Goal: Task Accomplishment & Management: Complete application form

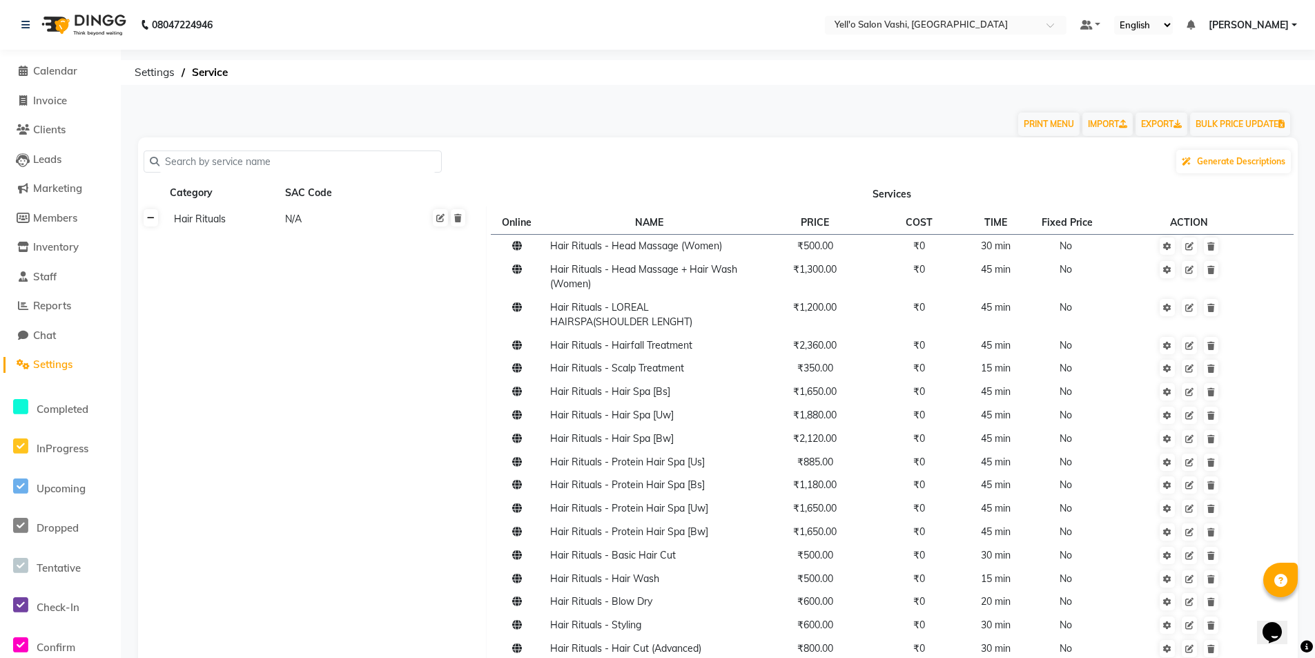
click at [154, 218] on icon at bounding box center [151, 218] width 8 height 8
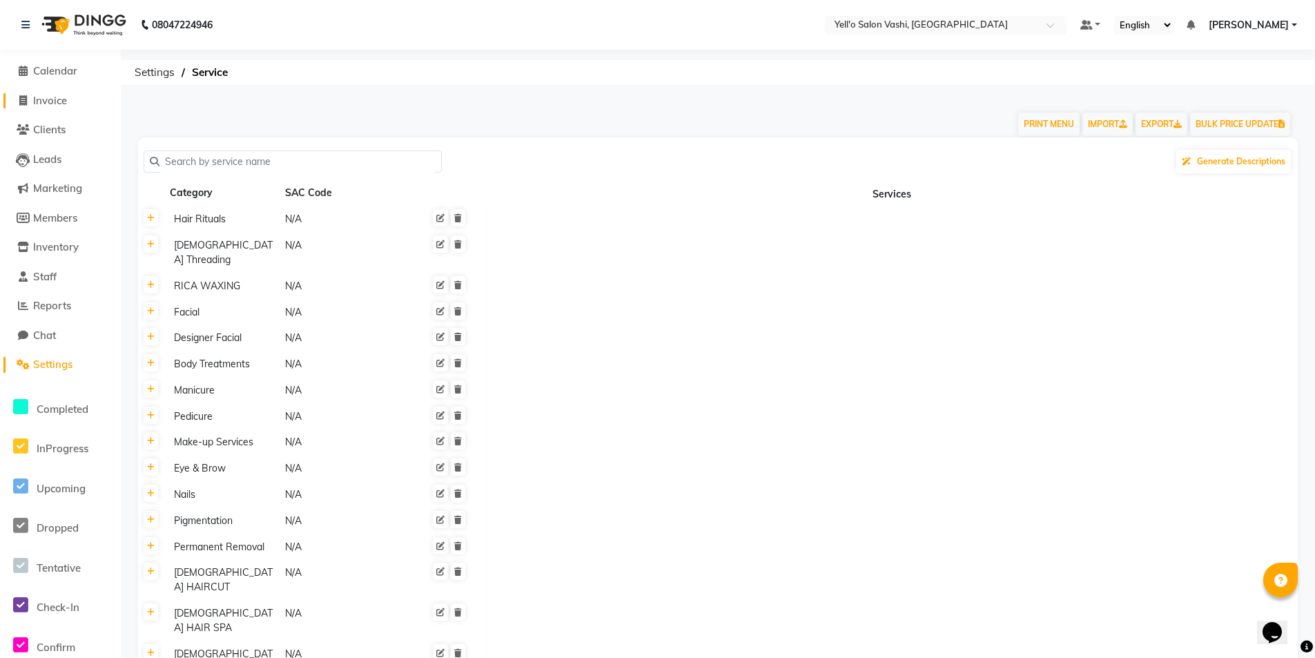
click at [50, 98] on span "Invoice" at bounding box center [50, 100] width 34 height 13
select select "9011"
select select "service"
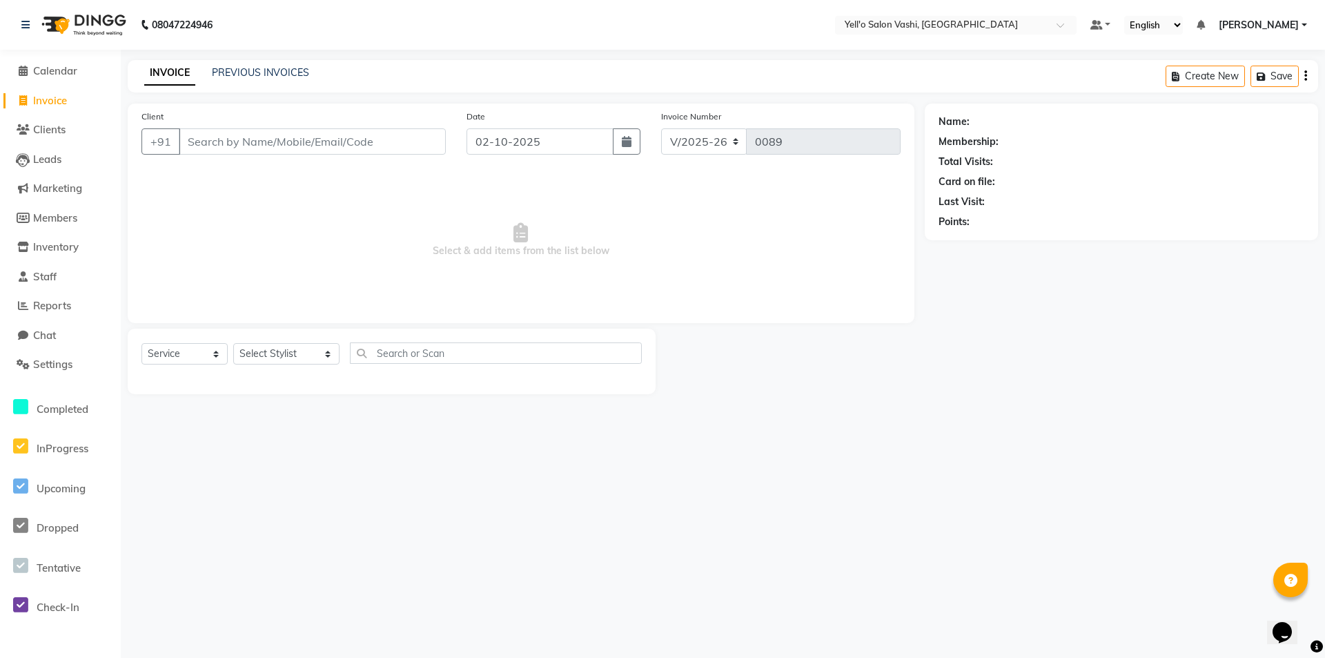
click at [284, 140] on input "Client" at bounding box center [312, 141] width 267 height 26
type input "8850511412"
click at [411, 138] on span "Add Client" at bounding box center [410, 142] width 55 height 14
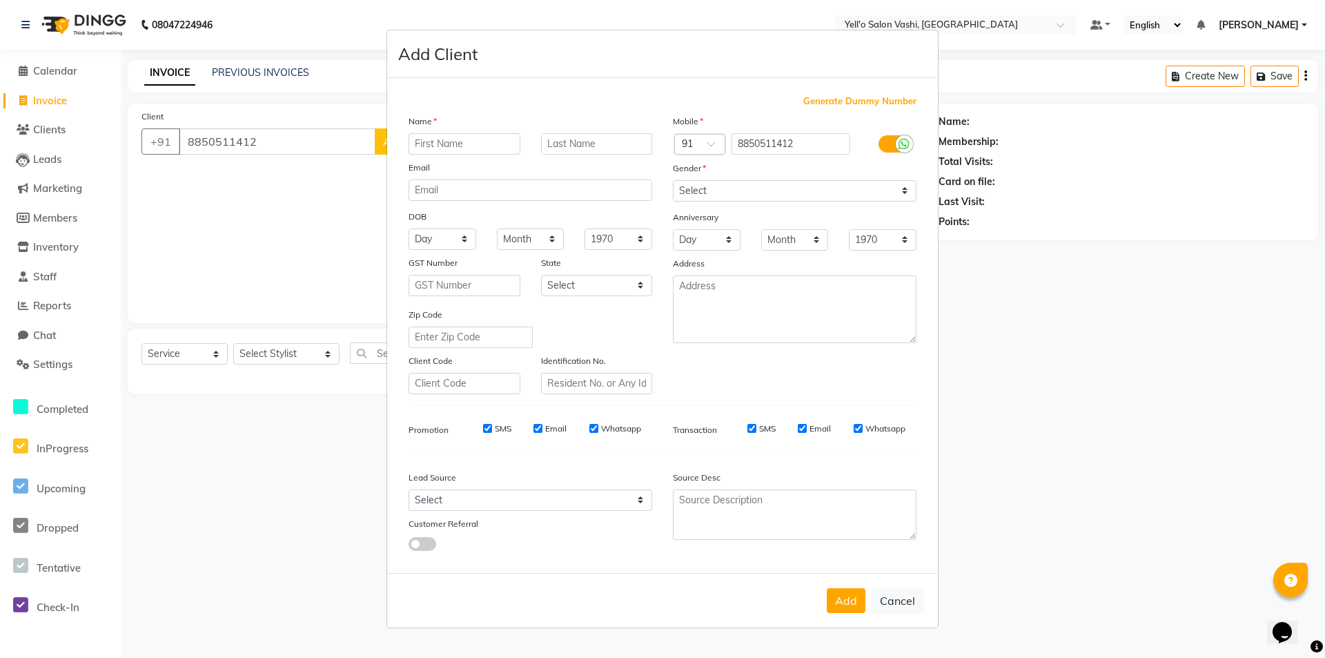
click at [490, 142] on input "text" at bounding box center [465, 143] width 112 height 21
type input "SEEMA"
click at [605, 142] on input "text" at bounding box center [597, 143] width 112 height 21
type input "UPHADHYA"
click at [728, 188] on select "Select [DEMOGRAPHIC_DATA] [DEMOGRAPHIC_DATA] Other Prefer Not To Say" at bounding box center [795, 190] width 244 height 21
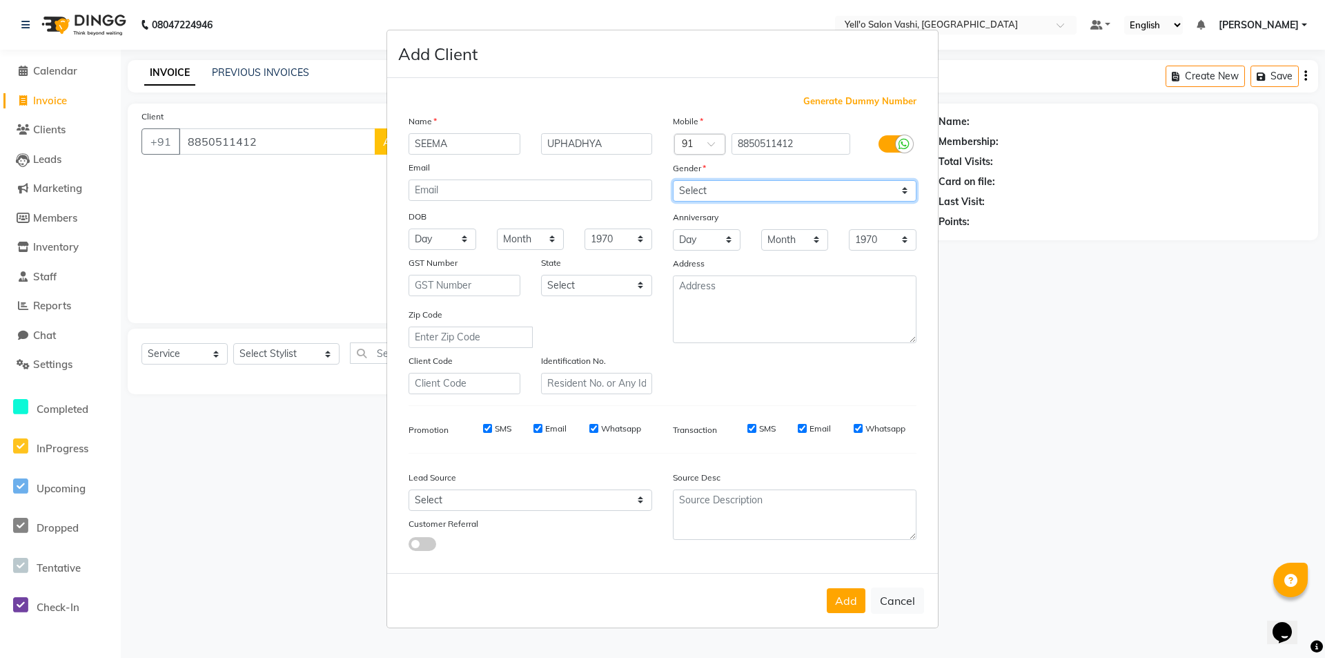
select select "[DEMOGRAPHIC_DATA]"
click at [673, 180] on select "Select [DEMOGRAPHIC_DATA] [DEMOGRAPHIC_DATA] Other Prefer Not To Say" at bounding box center [795, 190] width 244 height 21
click at [523, 503] on select "Select Walk-in Referral Internet Friend Word of Mouth Advertisement Facebook Ju…" at bounding box center [531, 499] width 244 height 21
select select "57408"
click at [409, 489] on select "Select Walk-in Referral Internet Friend Word of Mouth Advertisement Facebook Ju…" at bounding box center [531, 499] width 244 height 21
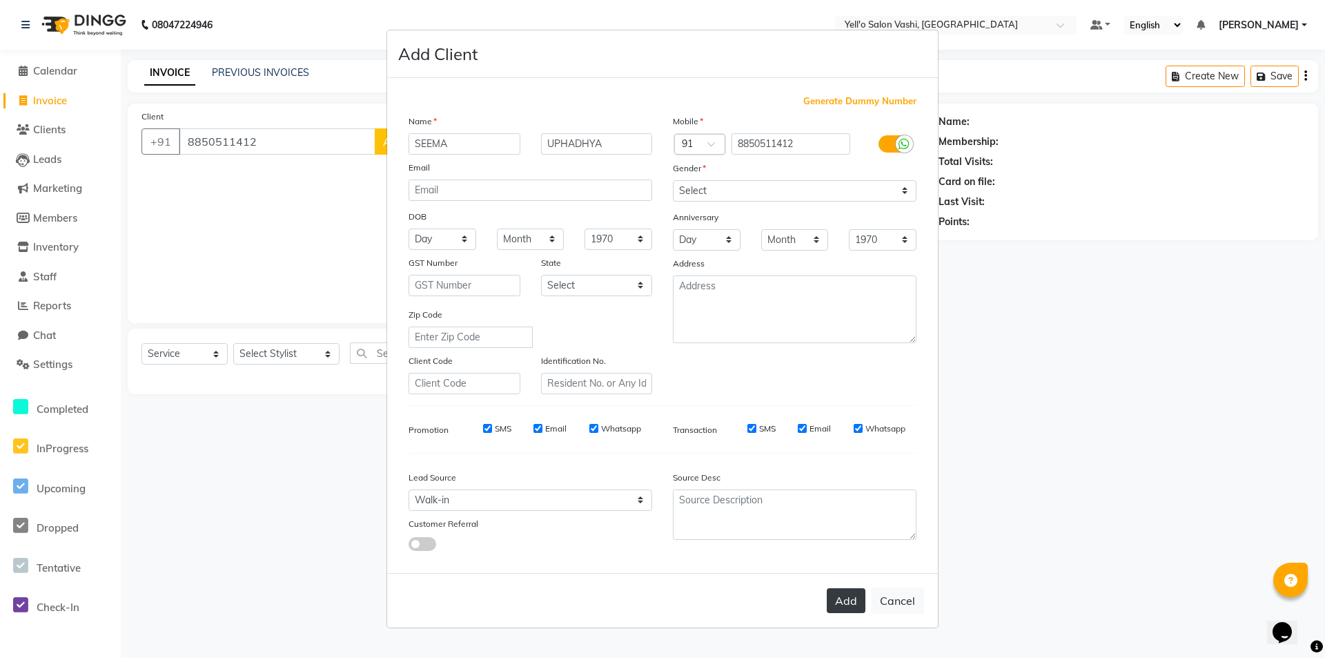
click at [852, 598] on button "Add" at bounding box center [846, 600] width 39 height 25
select select
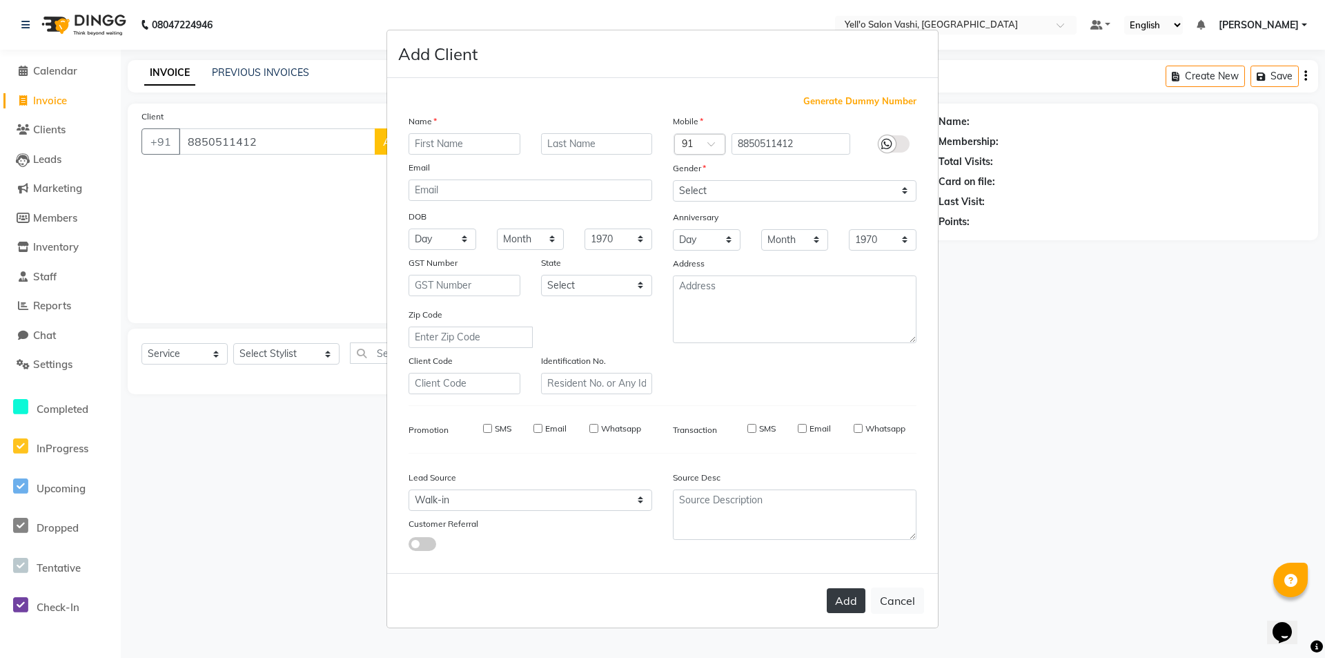
select select
checkbox input "false"
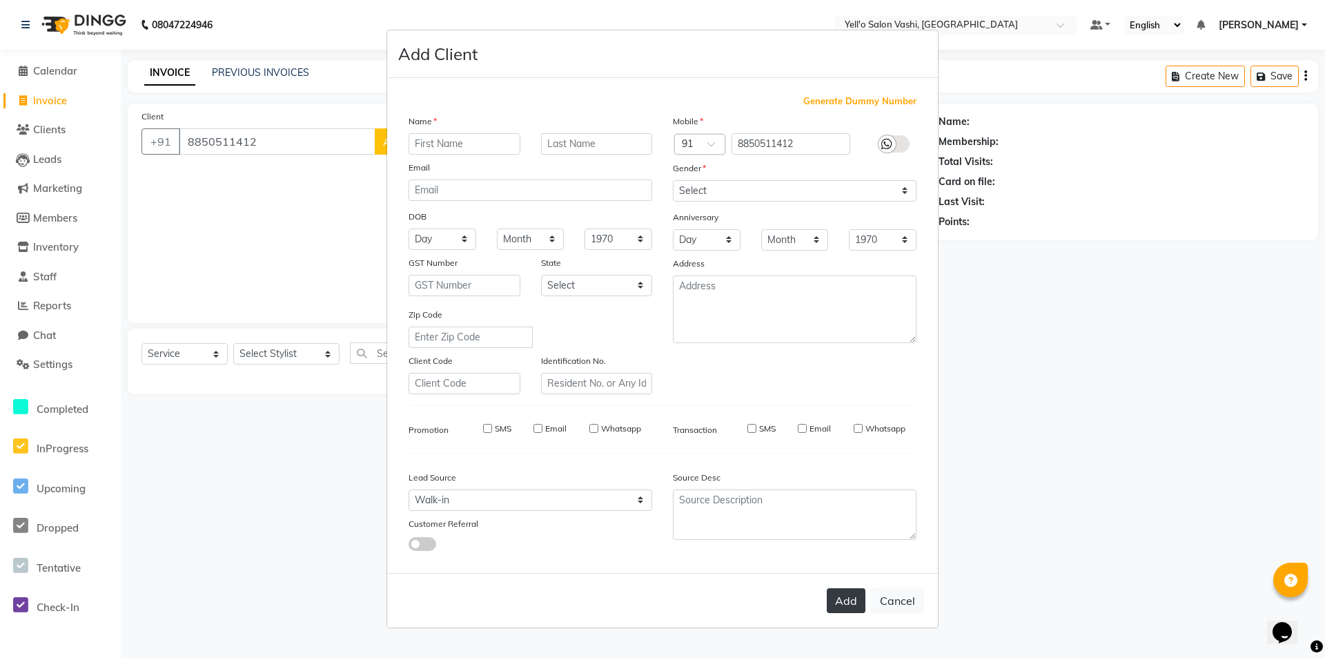
checkbox input "false"
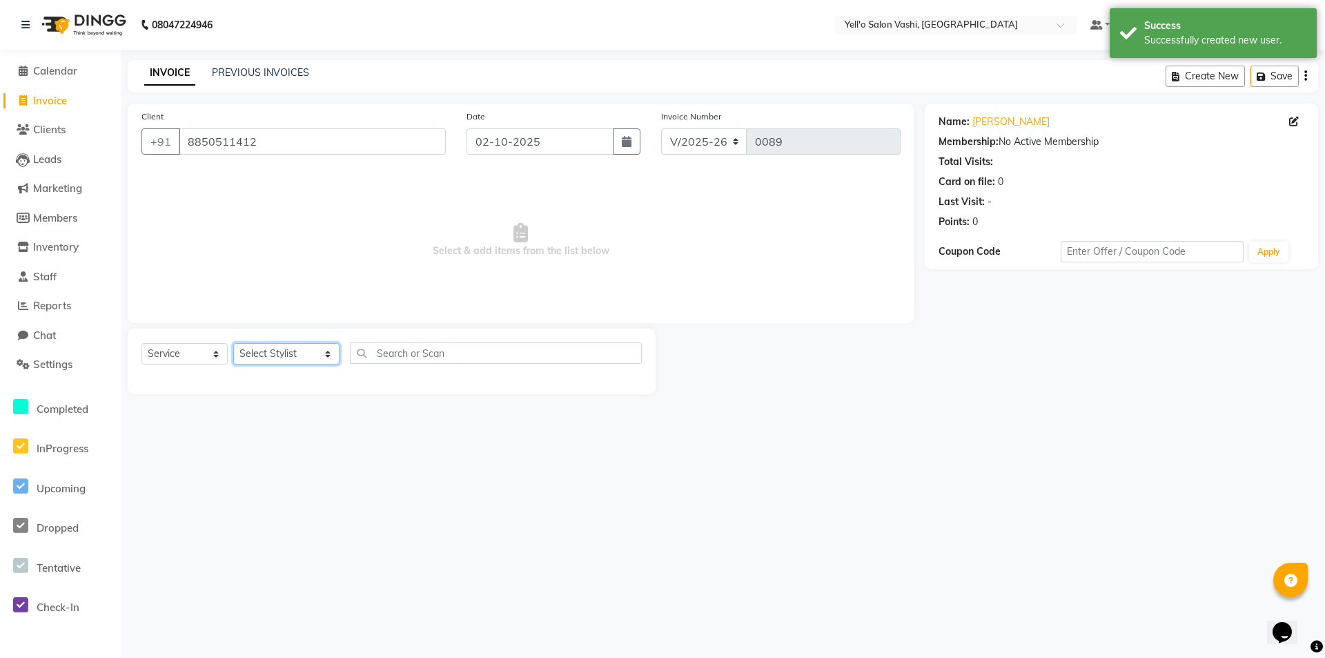
click at [307, 353] on select "Select Stylist [PERSON_NAME] [PERSON_NAME].[PERSON_NAME].khan Jaya.Das Kajal [P…" at bounding box center [286, 353] width 106 height 21
select select "91611"
click at [233, 343] on select "Select Stylist [PERSON_NAME] [PERSON_NAME].[PERSON_NAME].khan Jaya.Das Kajal [P…" at bounding box center [286, 353] width 106 height 21
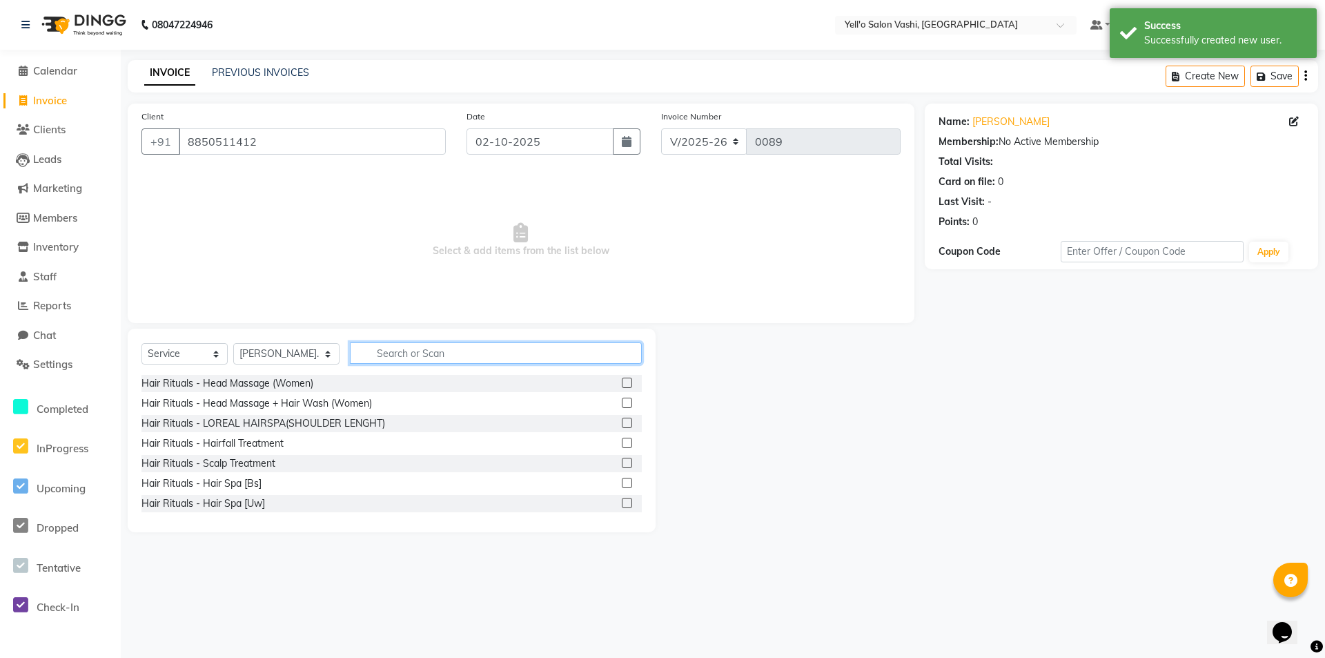
click at [442, 358] on input "text" at bounding box center [496, 352] width 292 height 21
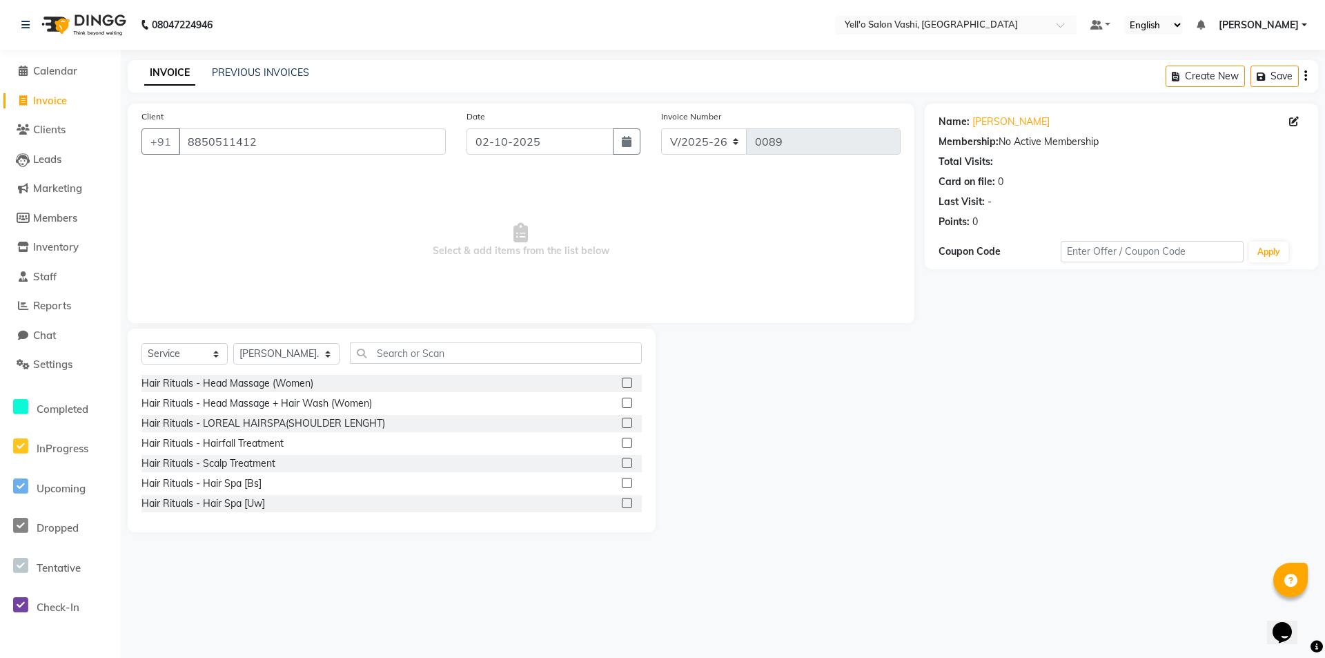
click at [622, 404] on label at bounding box center [627, 403] width 10 height 10
click at [622, 404] on input "checkbox" at bounding box center [626, 403] width 9 height 9
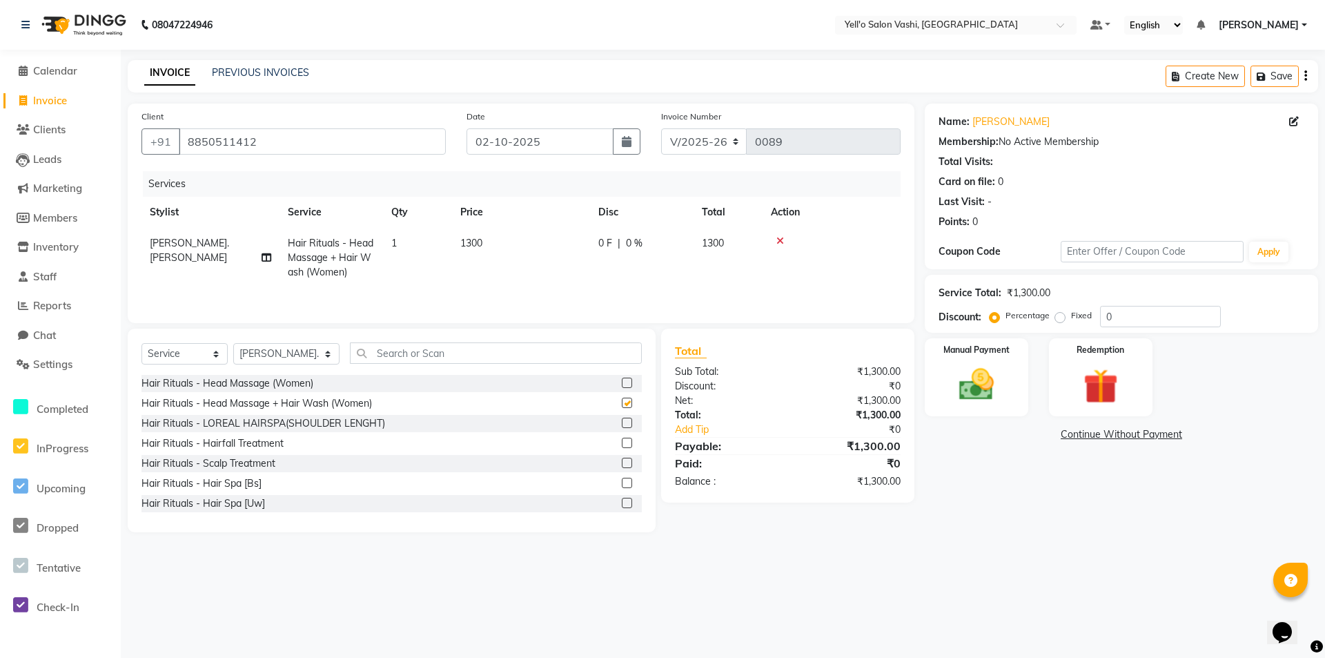
checkbox input "false"
click at [1071, 318] on label "Fixed" at bounding box center [1081, 315] width 21 height 12
click at [1059, 318] on input "Fixed" at bounding box center [1063, 316] width 10 height 10
radio input "true"
click at [1108, 318] on input "0" at bounding box center [1160, 316] width 121 height 21
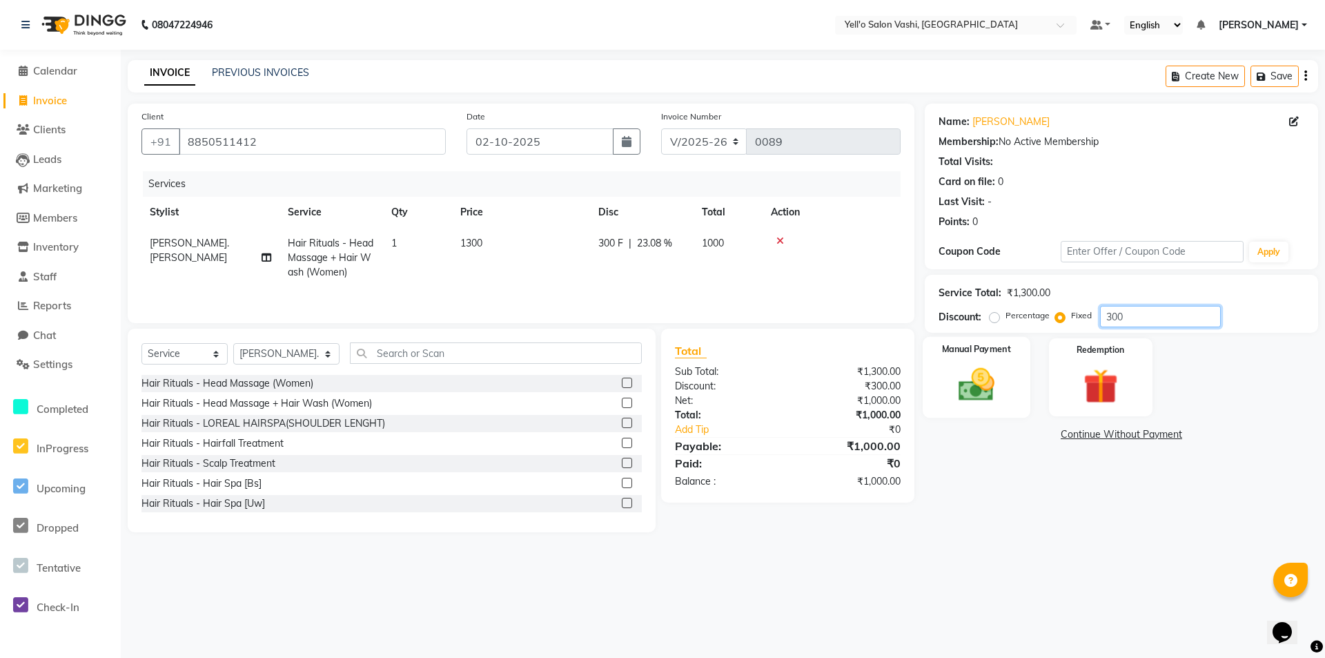
type input "300"
click at [983, 358] on div "Manual Payment" at bounding box center [977, 377] width 108 height 81
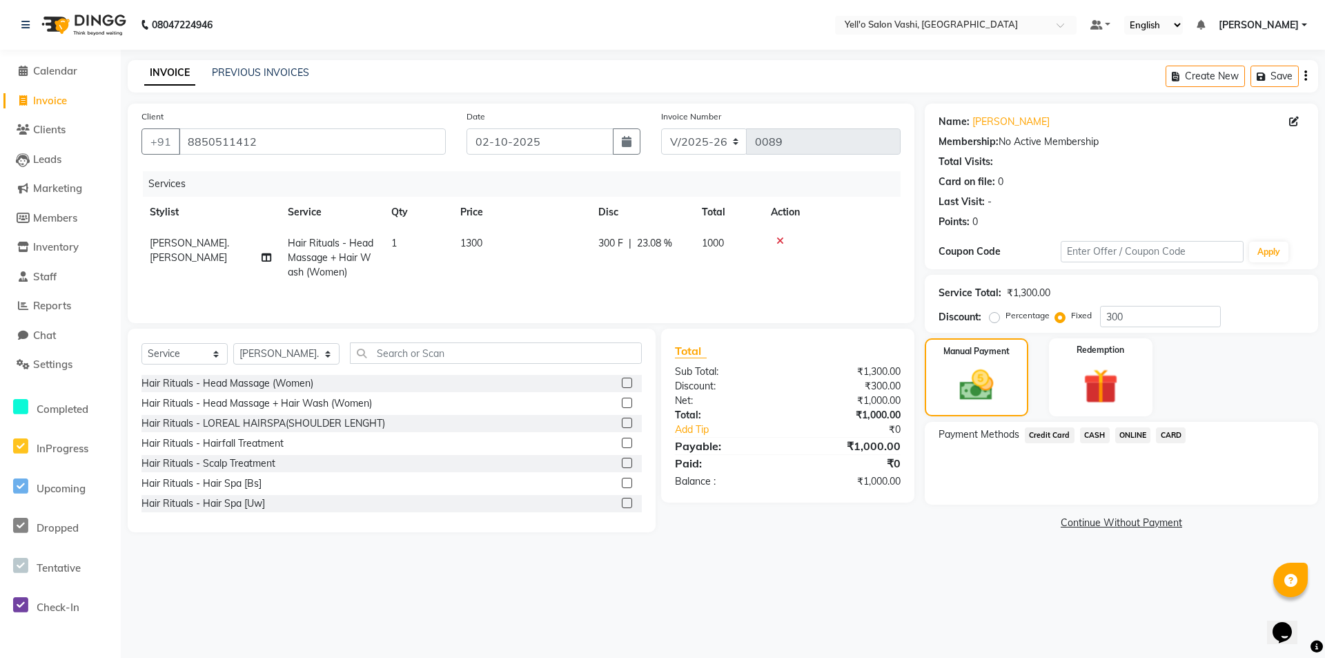
click at [1089, 434] on span "CASH" at bounding box center [1095, 435] width 30 height 16
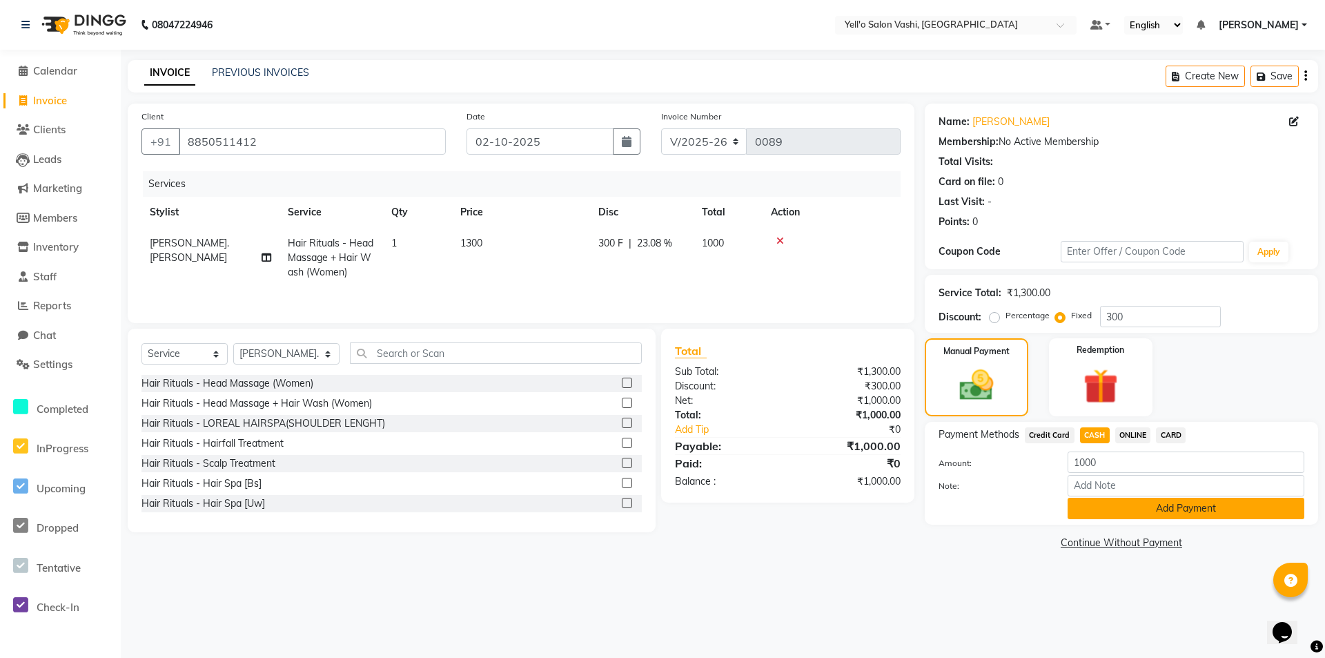
click at [1141, 511] on button "Add Payment" at bounding box center [1186, 508] width 237 height 21
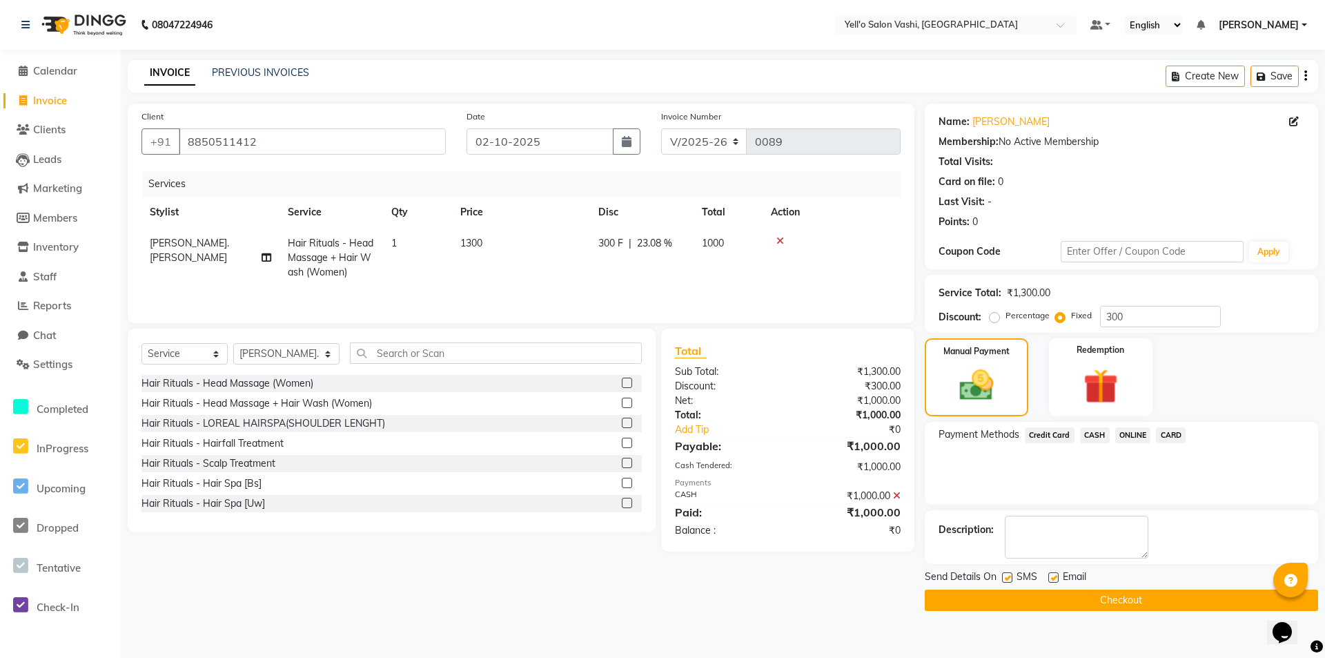
click at [1132, 600] on button "Checkout" at bounding box center [1121, 600] width 393 height 21
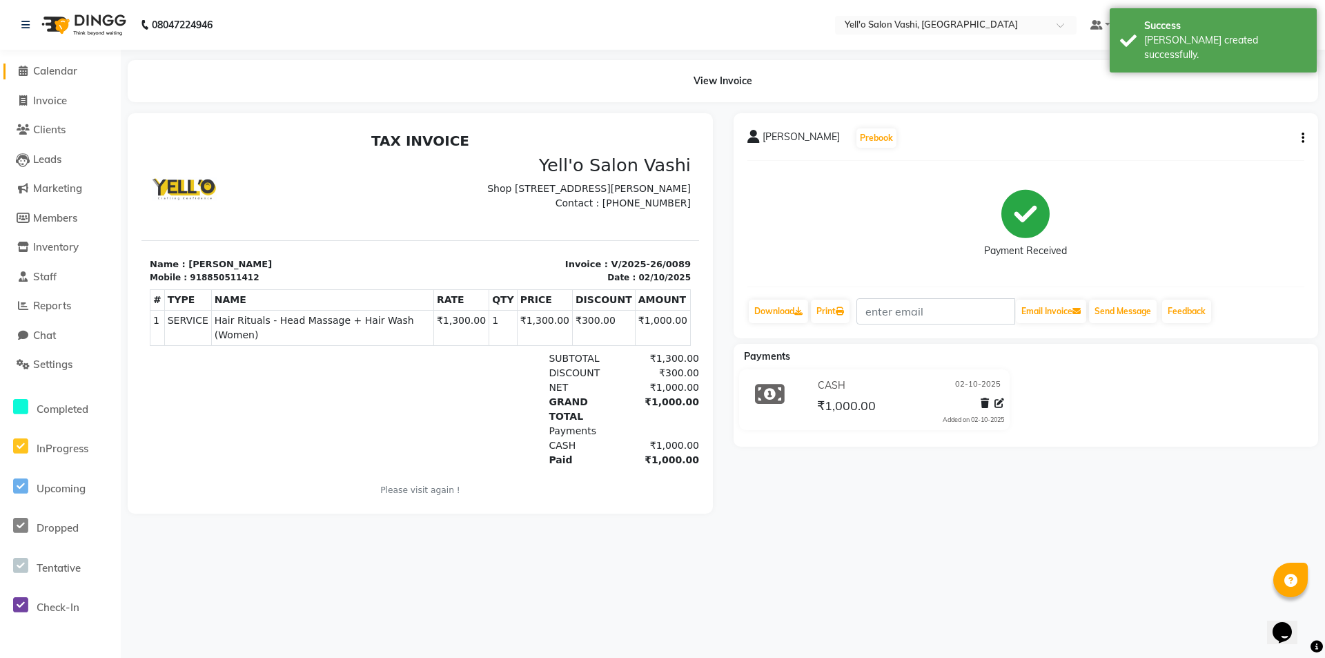
click at [71, 68] on span "Calendar" at bounding box center [55, 70] width 44 height 13
